Goal: Navigation & Orientation: Find specific page/section

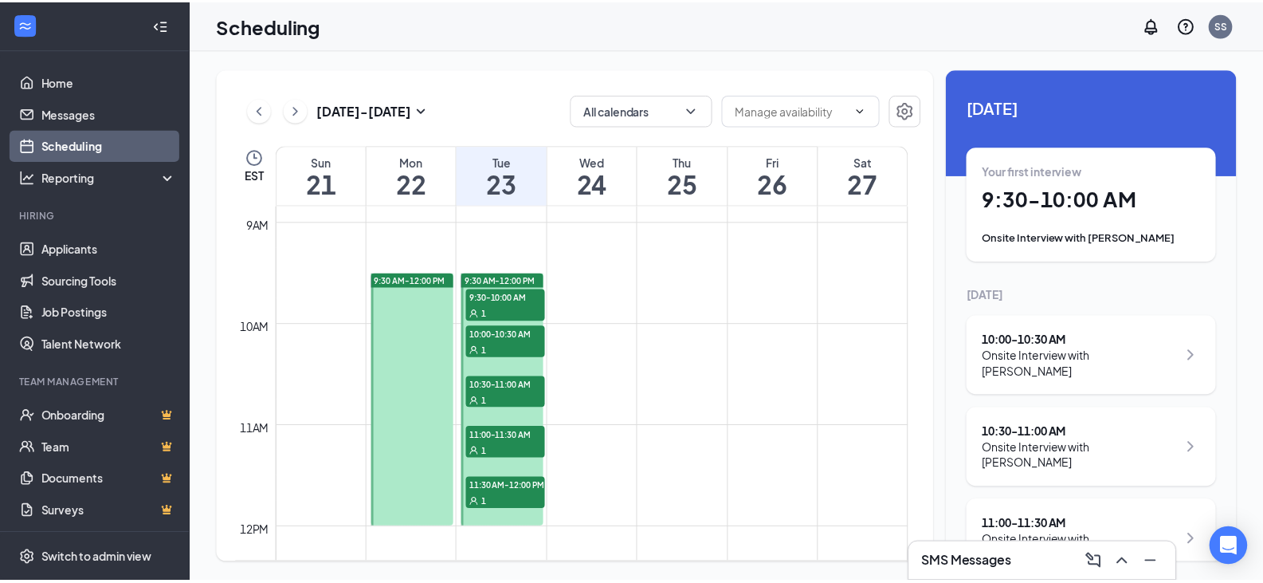
scroll to position [863, 0]
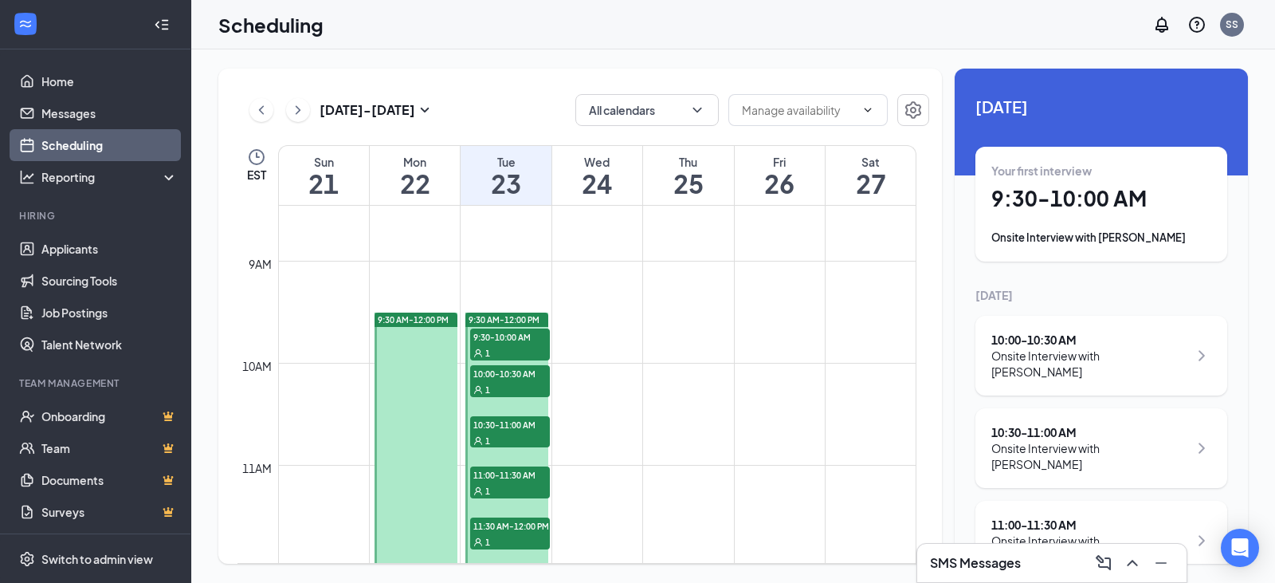
click at [1047, 196] on h1 "9:30 - 10:00 AM" at bounding box center [1102, 198] width 220 height 27
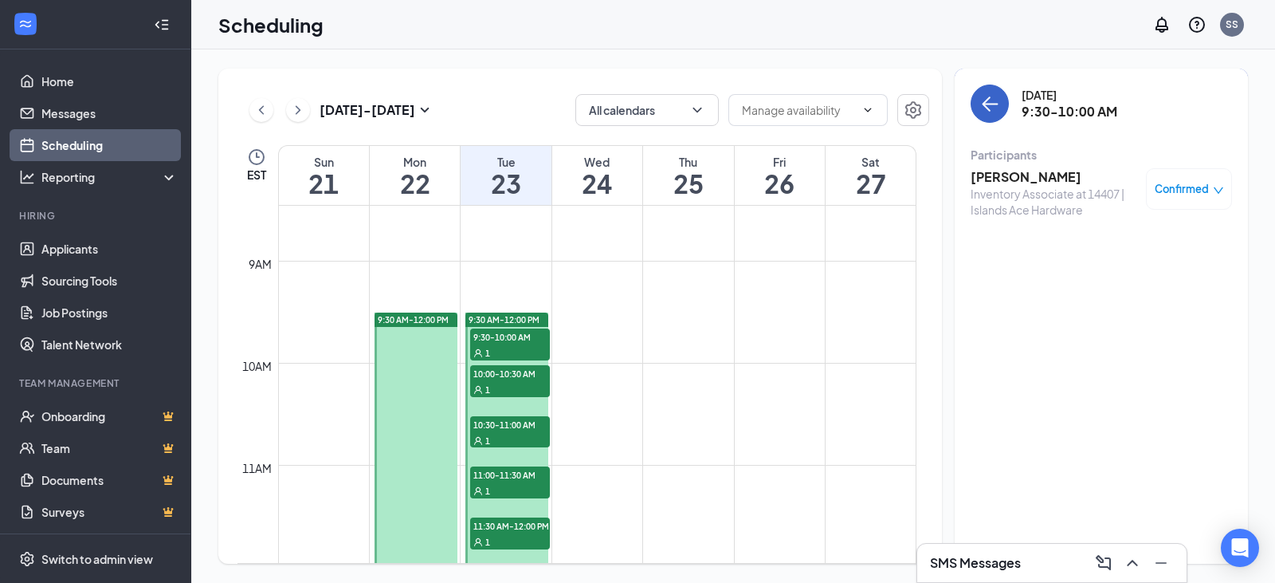
click at [995, 108] on icon "ArrowLeft" at bounding box center [989, 103] width 19 height 19
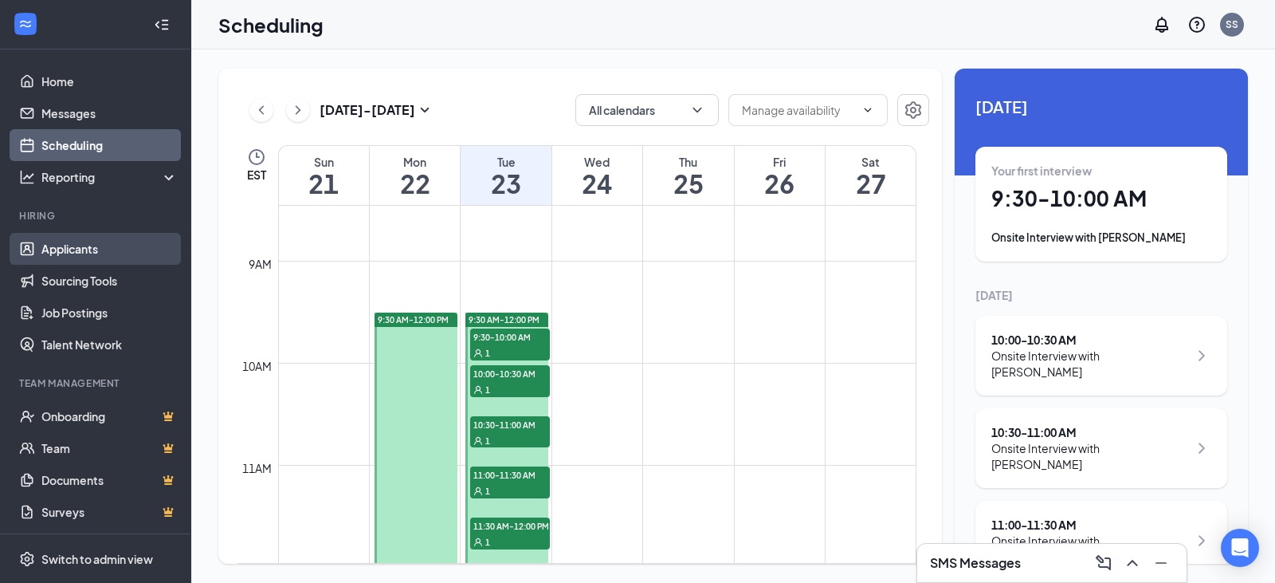
click at [88, 243] on link "Applicants" at bounding box center [109, 249] width 136 height 32
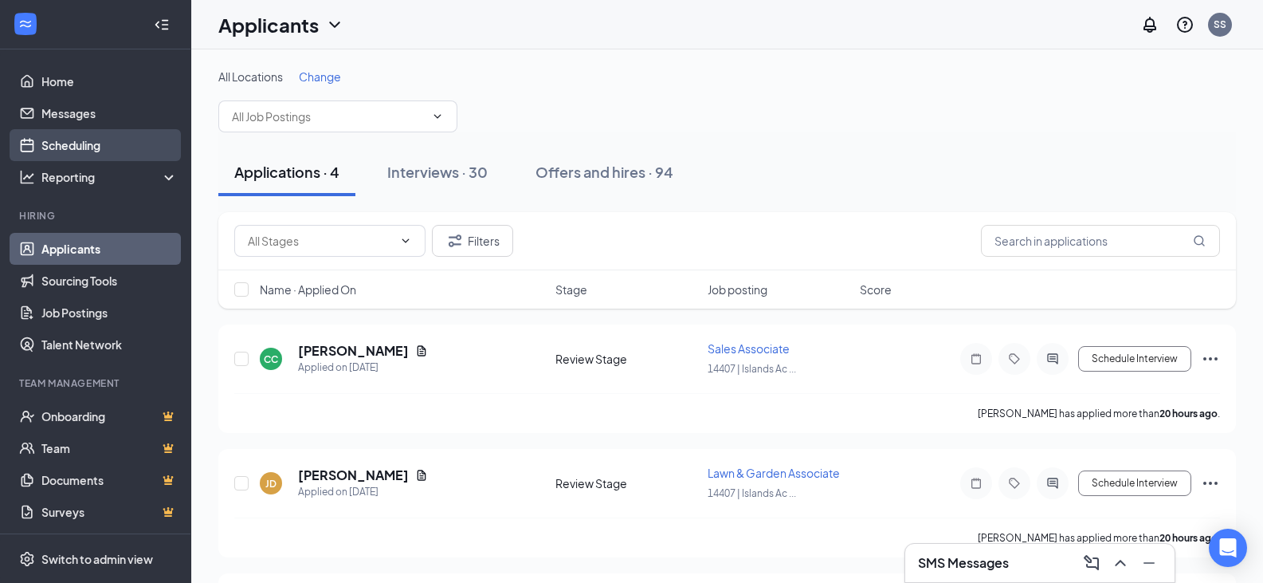
click at [98, 151] on link "Scheduling" at bounding box center [109, 145] width 136 height 32
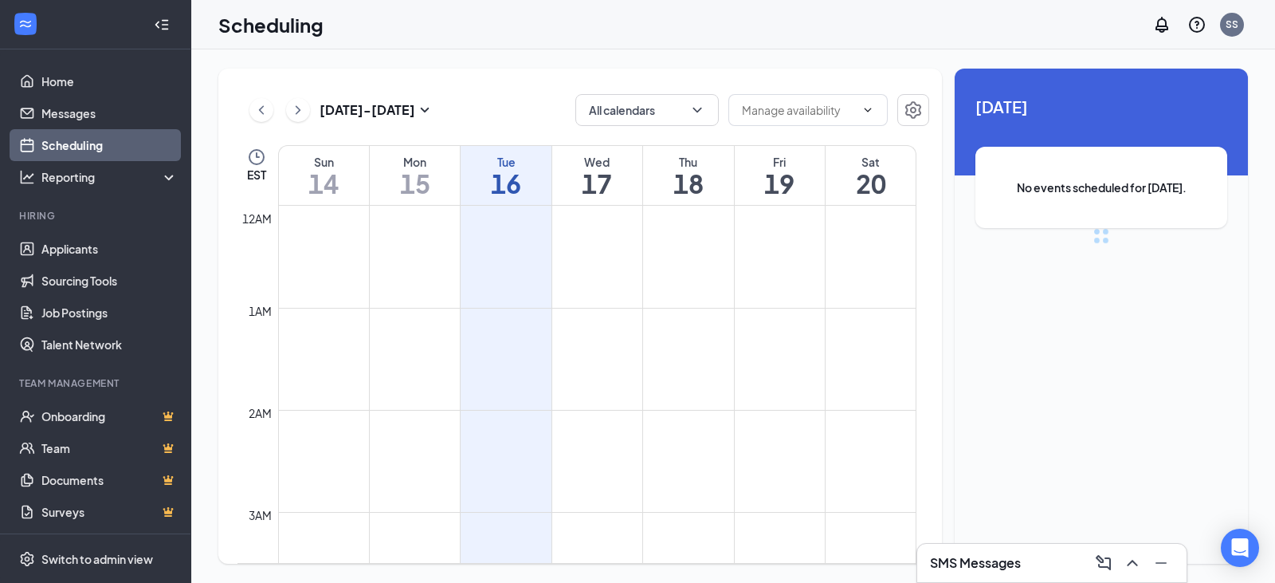
scroll to position [784, 0]
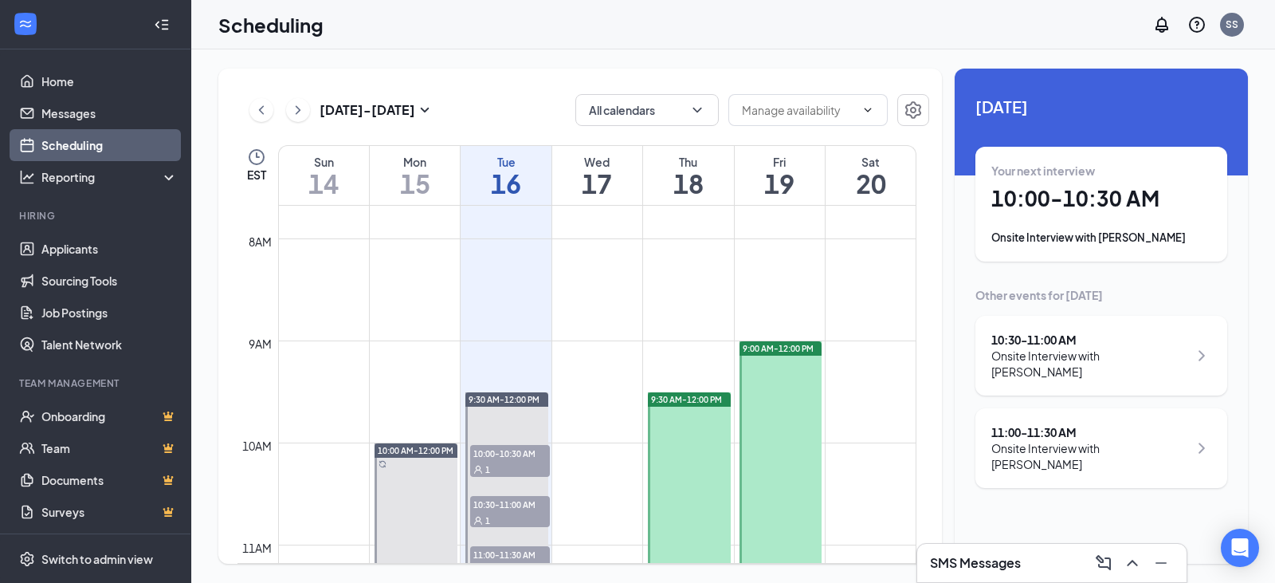
click at [576, 177] on h1 "17" at bounding box center [597, 183] width 90 height 27
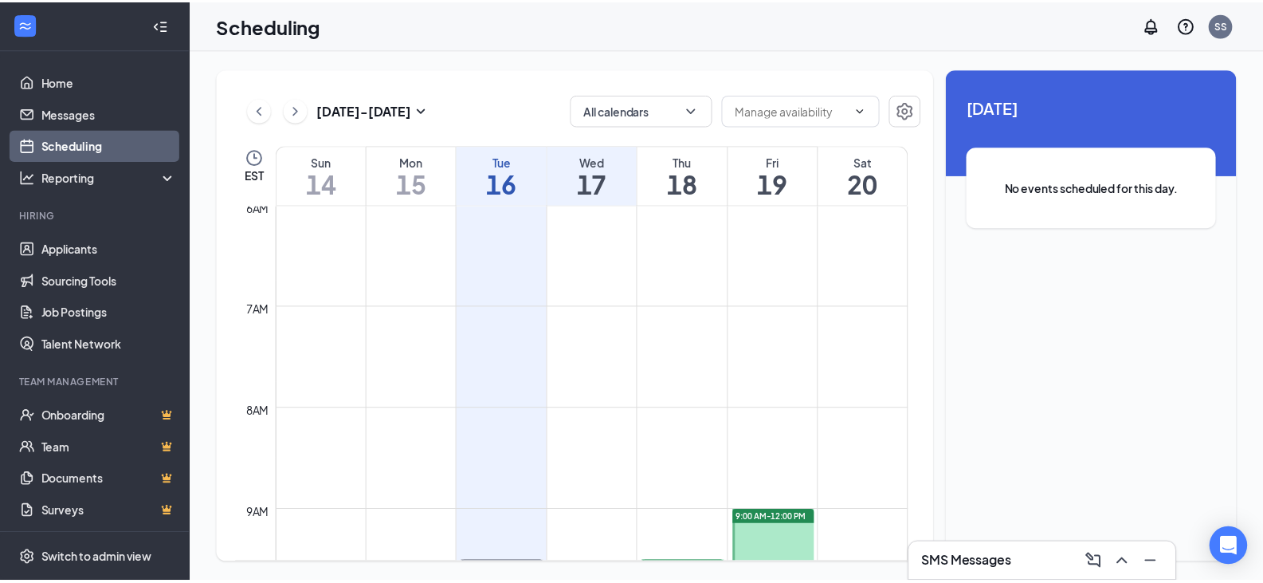
scroll to position [465, 0]
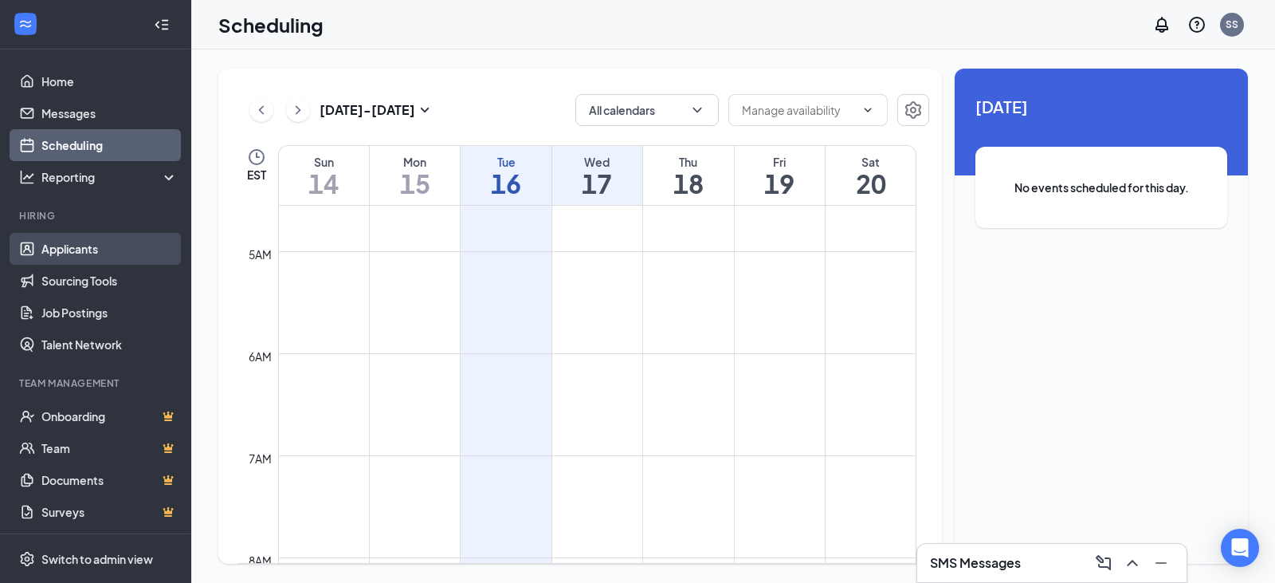
click at [107, 246] on link "Applicants" at bounding box center [109, 249] width 136 height 32
